Goal: Check status: Check status

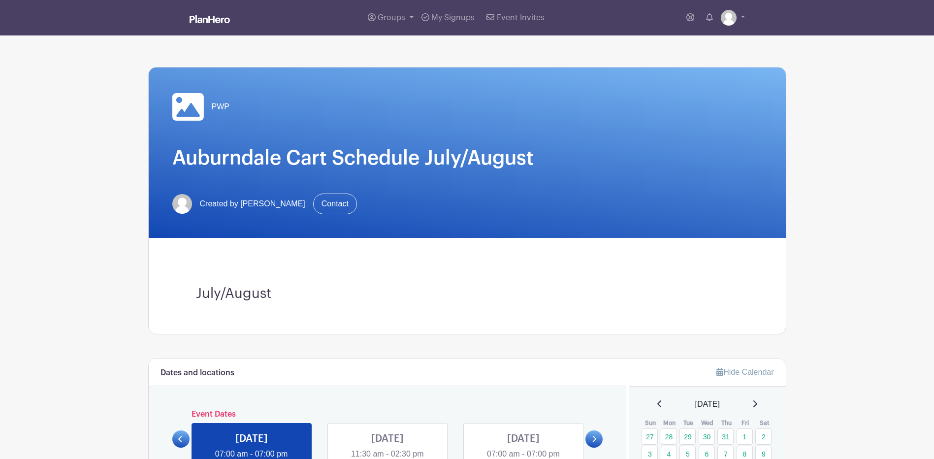
scroll to position [246, 0]
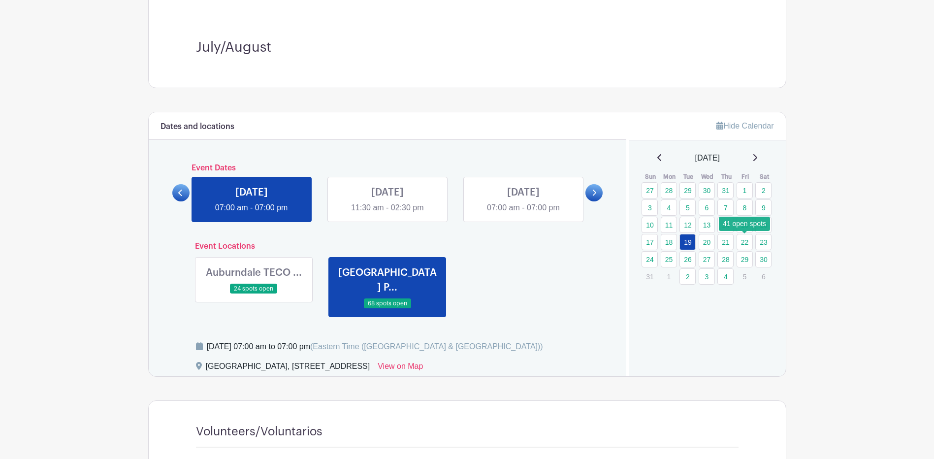
click at [744, 245] on link "22" at bounding box center [745, 242] width 16 height 16
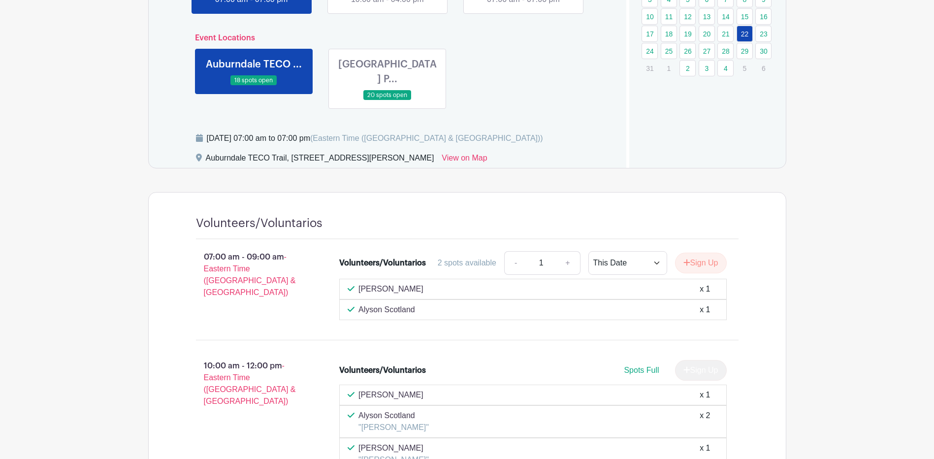
scroll to position [394, 0]
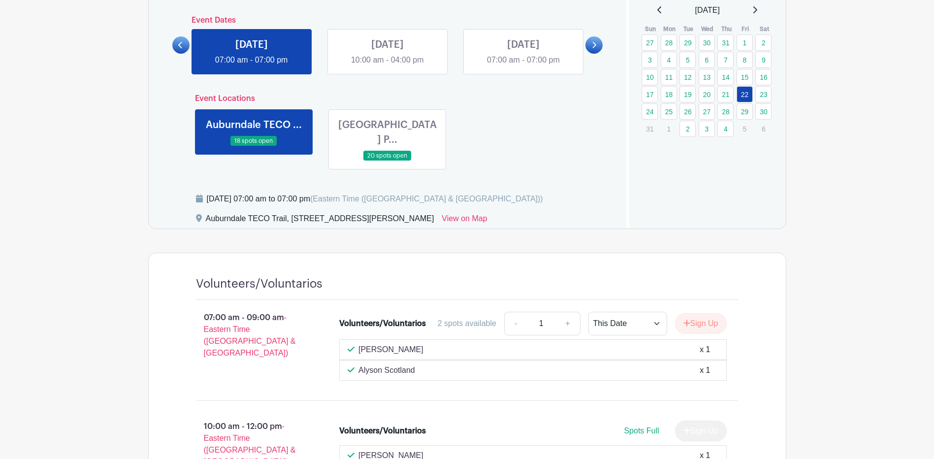
click at [254, 146] on link at bounding box center [254, 146] width 0 height 0
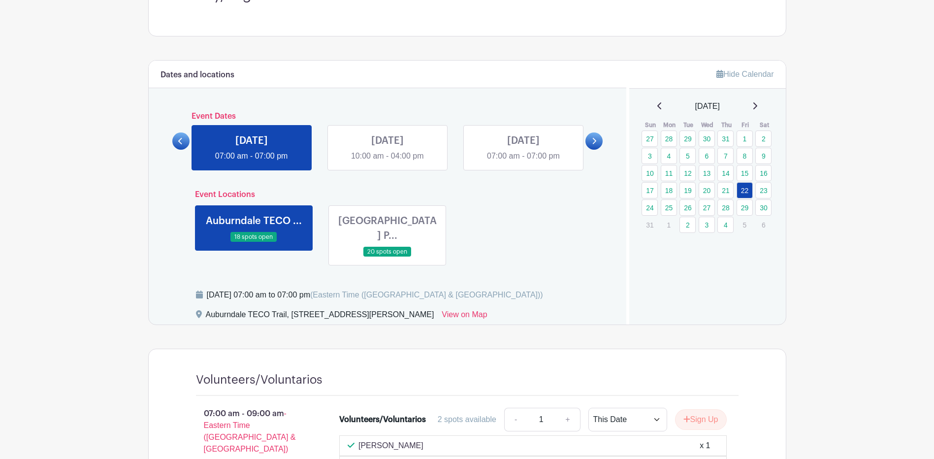
scroll to position [296, 0]
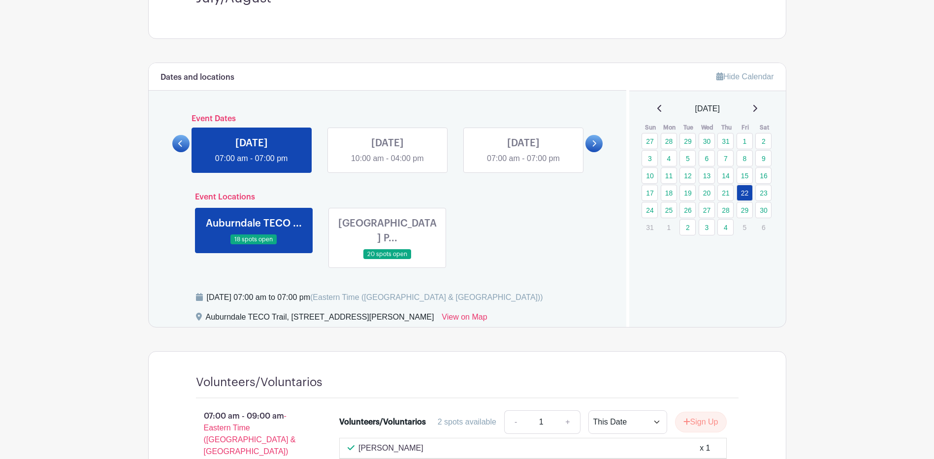
click at [388, 260] on link at bounding box center [388, 260] width 0 height 0
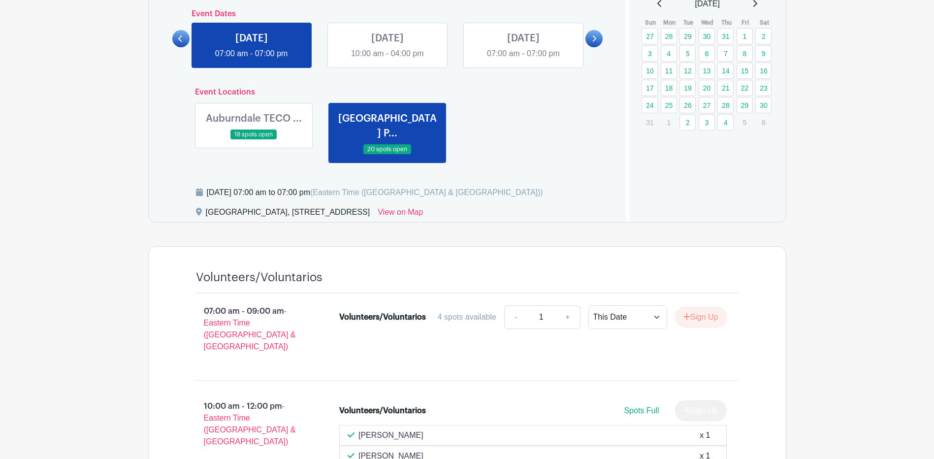
scroll to position [345, 0]
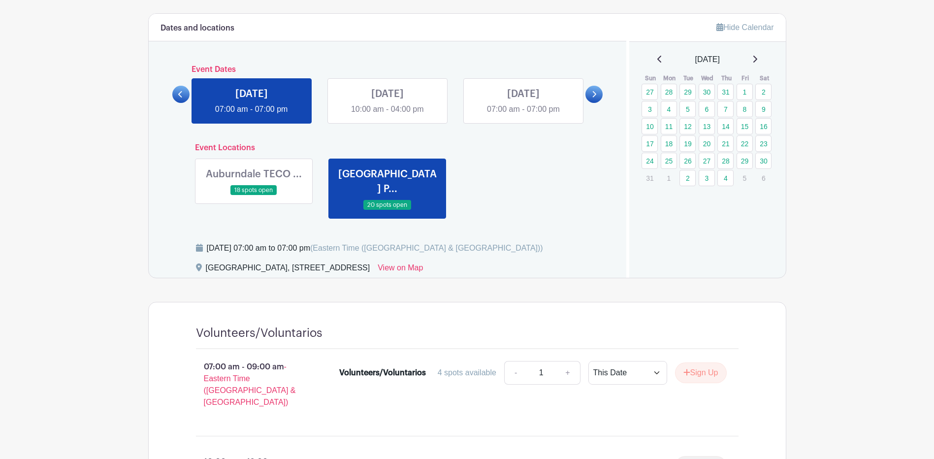
click at [254, 196] on link at bounding box center [254, 196] width 0 height 0
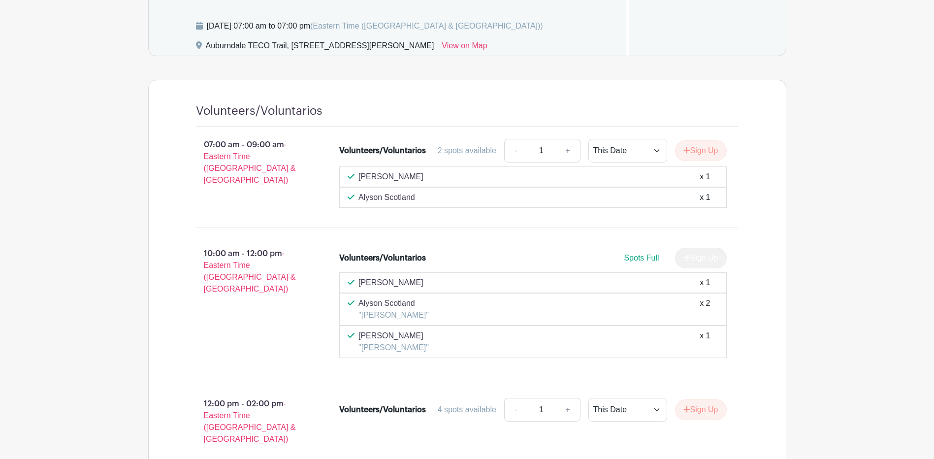
scroll to position [591, 0]
